Goal: Information Seeking & Learning: Learn about a topic

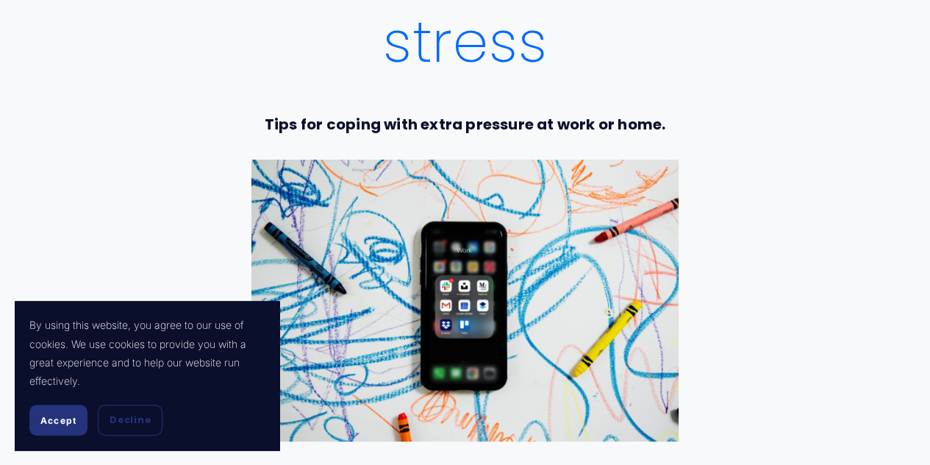
scroll to position [438, 0]
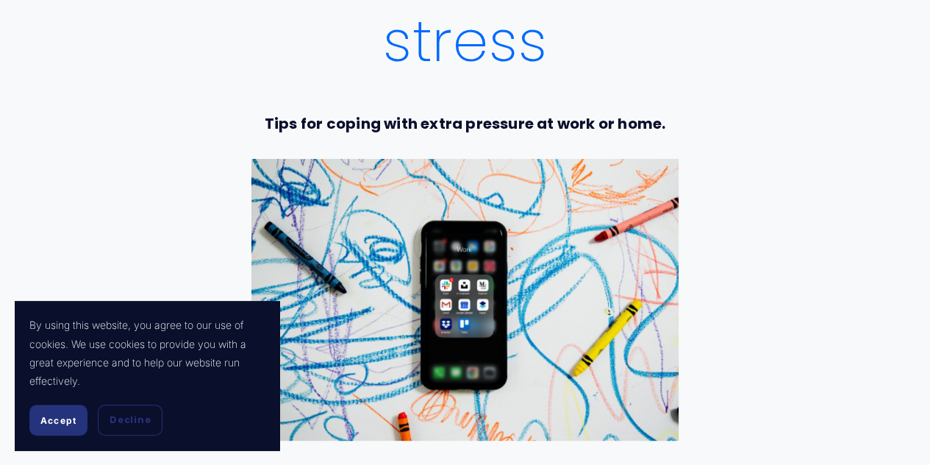
click at [57, 411] on button "Accept" at bounding box center [58, 420] width 58 height 31
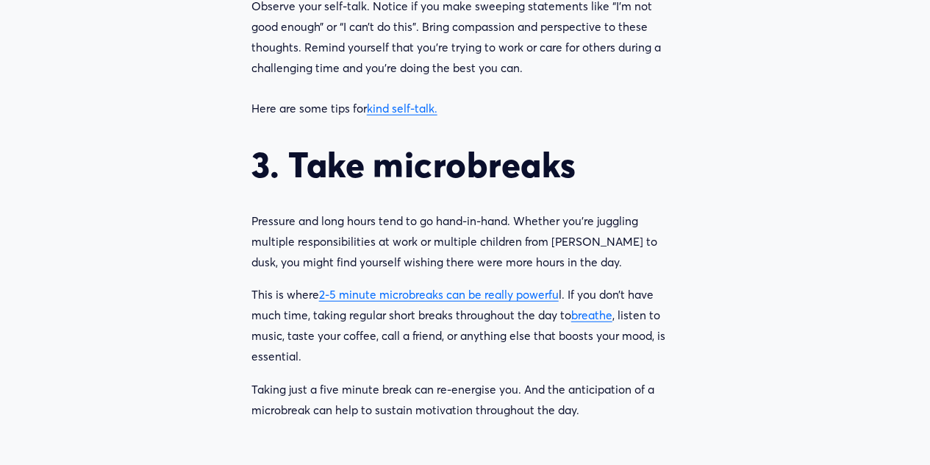
scroll to position [1734, 0]
click at [344, 118] on p "Observe your self-talk. Notice if you make sweeping statements like “I’m not go…" at bounding box center [466, 57] width 428 height 123
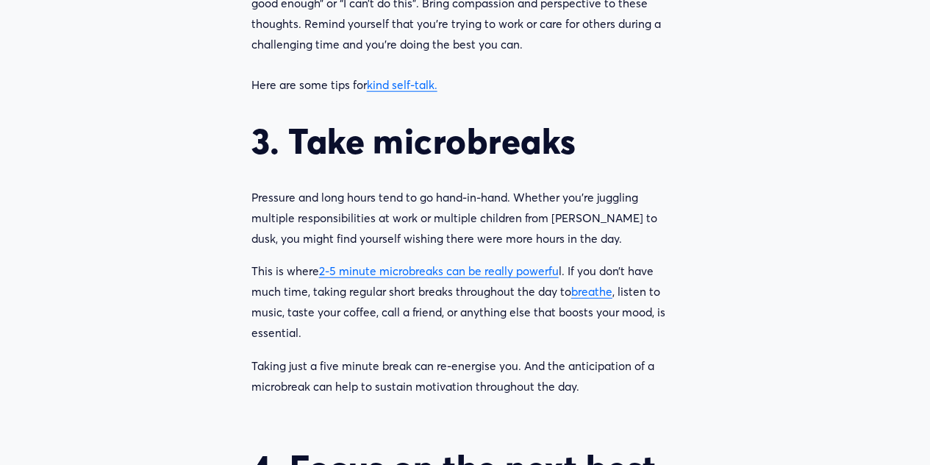
scroll to position [1761, 0]
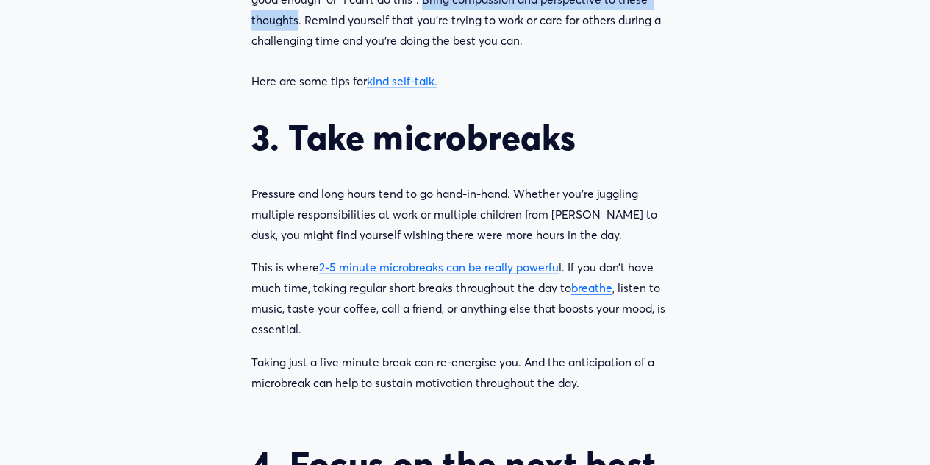
drag, startPoint x: 394, startPoint y: 43, endPoint x: 670, endPoint y: 52, distance: 276.0
click at [669, 52] on p "Observe your self-talk. Notice if you make sweeping statements like “I’m not go…" at bounding box center [466, 30] width 428 height 123
copy p "Bring compassion and perspective to these thoughts."
click at [404, 59] on p "Observe your self-talk. Notice if you make sweeping statements like “I’m not go…" at bounding box center [466, 30] width 428 height 123
drag, startPoint x: 394, startPoint y: 44, endPoint x: 474, endPoint y: 54, distance: 80.8
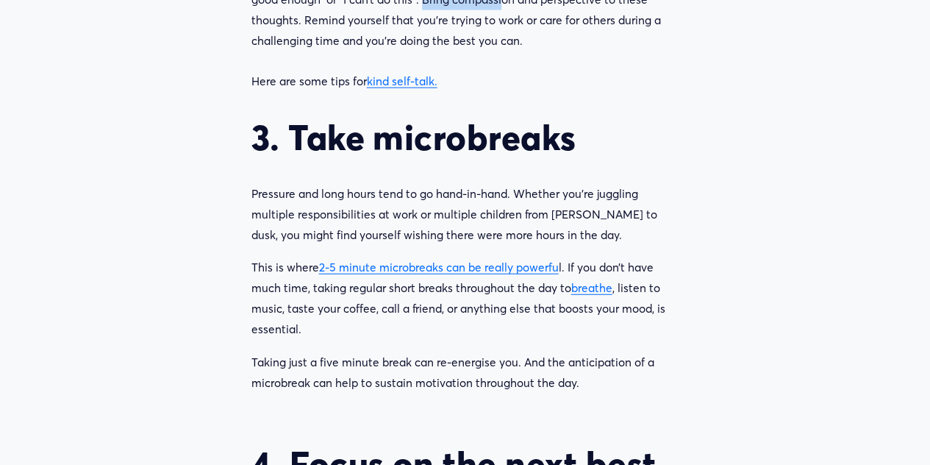
click at [474, 53] on p "Observe your self-talk. Notice if you make sweeping statements like “I’m not go…" at bounding box center [466, 30] width 428 height 123
click at [471, 30] on p "Observe your self-talk. Notice if you make sweeping statements like “I’m not go…" at bounding box center [466, 30] width 428 height 123
drag, startPoint x: 393, startPoint y: 48, endPoint x: 585, endPoint y: 89, distance: 197.1
click at [585, 89] on p "Observe your self-talk. Notice if you make sweeping statements like “I’m not go…" at bounding box center [466, 30] width 428 height 123
copy p "Bring compassion and perspective to these thoughts. Remind yourself that you’re…"
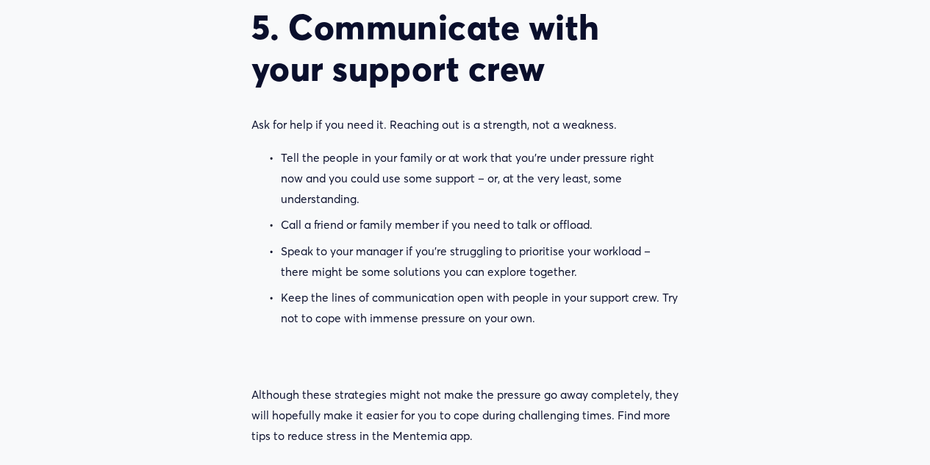
scroll to position [2562, 0]
drag, startPoint x: 300, startPoint y: 18, endPoint x: 380, endPoint y: 10, distance: 79.9
drag, startPoint x: 380, startPoint y: 10, endPoint x: 367, endPoint y: 35, distance: 28.6
drag, startPoint x: 441, startPoint y: 16, endPoint x: 530, endPoint y: 12, distance: 89.1
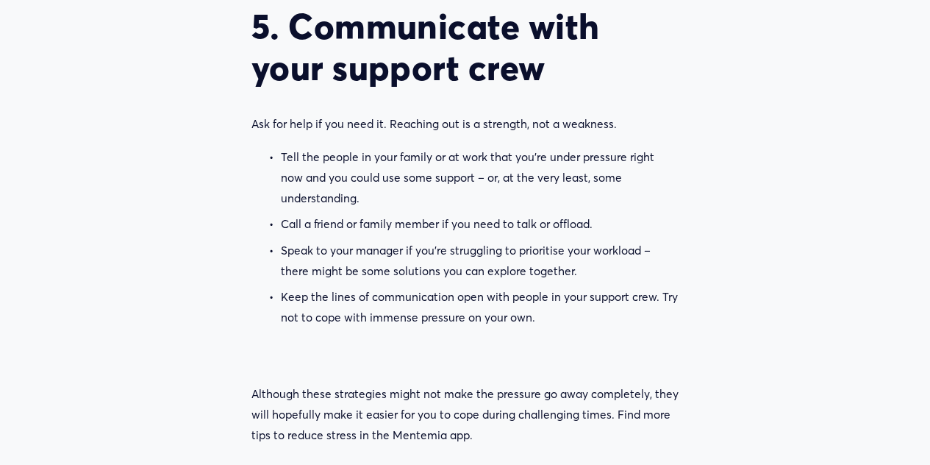
drag, startPoint x: 530, startPoint y: 12, endPoint x: 444, endPoint y: 22, distance: 86.7
drag, startPoint x: 440, startPoint y: 17, endPoint x: 669, endPoint y: 24, distance: 228.9
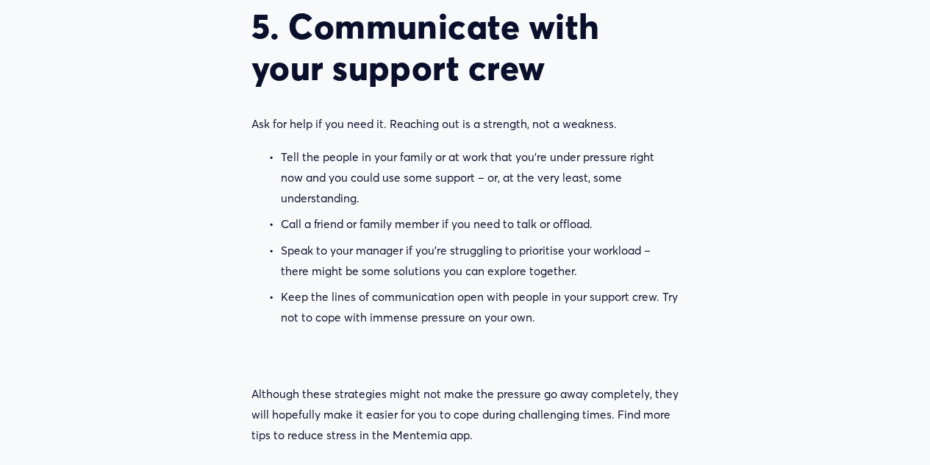
copy p "your mind drifting off to the past or future."
click at [592, 135] on p "Ask for help if you need it. Reaching out is a strength, not a weakness." at bounding box center [466, 124] width 428 height 21
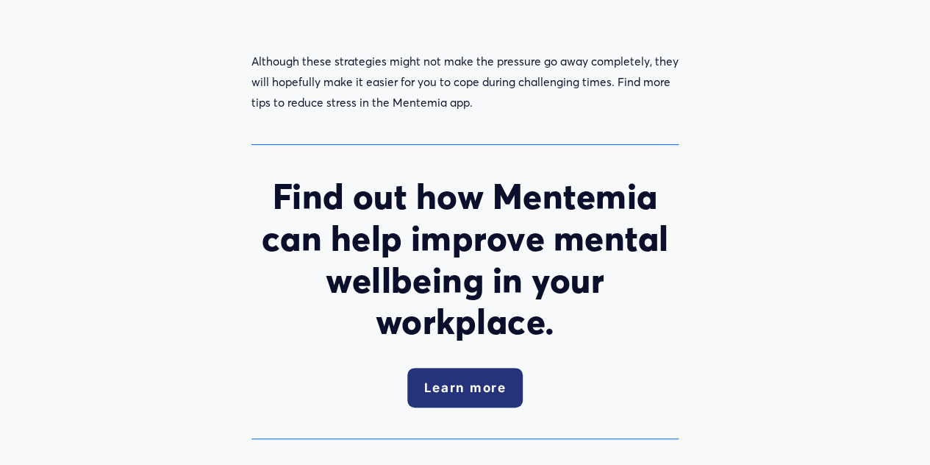
scroll to position [2896, 0]
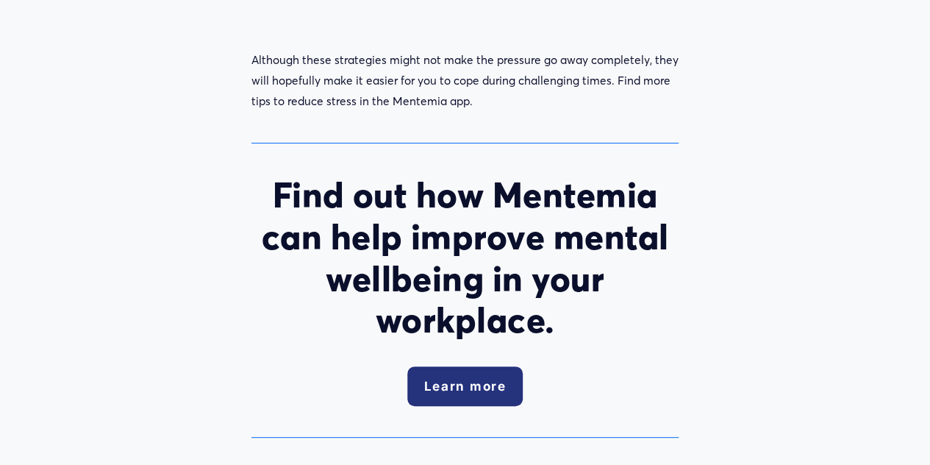
drag, startPoint x: 663, startPoint y: 12, endPoint x: 683, endPoint y: 42, distance: 36.1
drag, startPoint x: 683, startPoint y: 42, endPoint x: 660, endPoint y: 7, distance: 42.4
drag, startPoint x: 660, startPoint y: 7, endPoint x: 677, endPoint y: 26, distance: 26.0
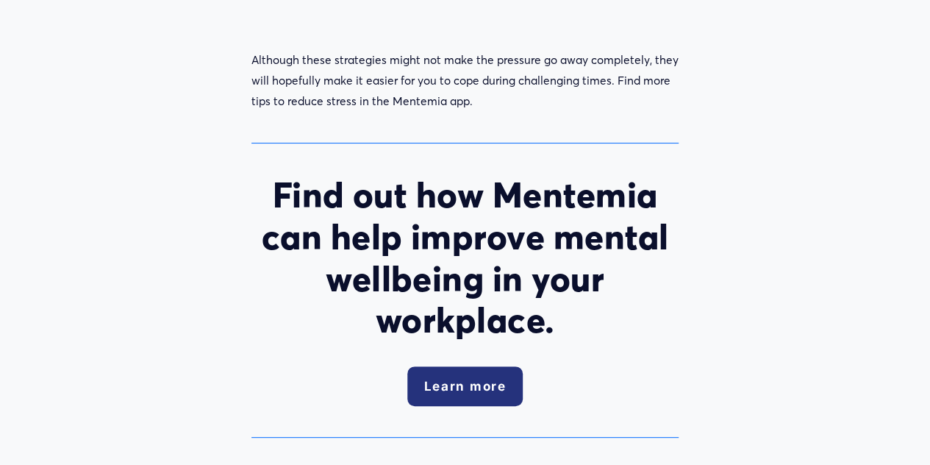
copy p "Try not to cope with immense pressure on your own."
click at [599, 112] on p "Although these strategies might not make the pressure go away completely, they …" at bounding box center [466, 81] width 428 height 62
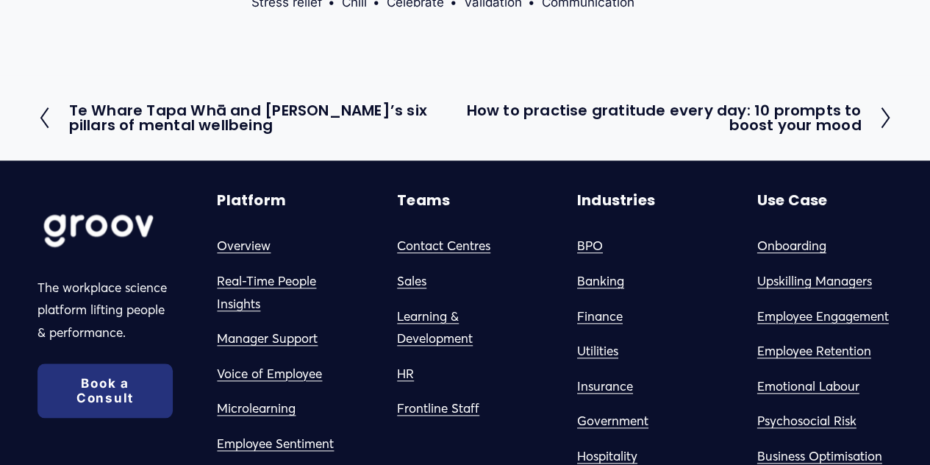
scroll to position [3388, 0]
